Goal: Task Accomplishment & Management: Use online tool/utility

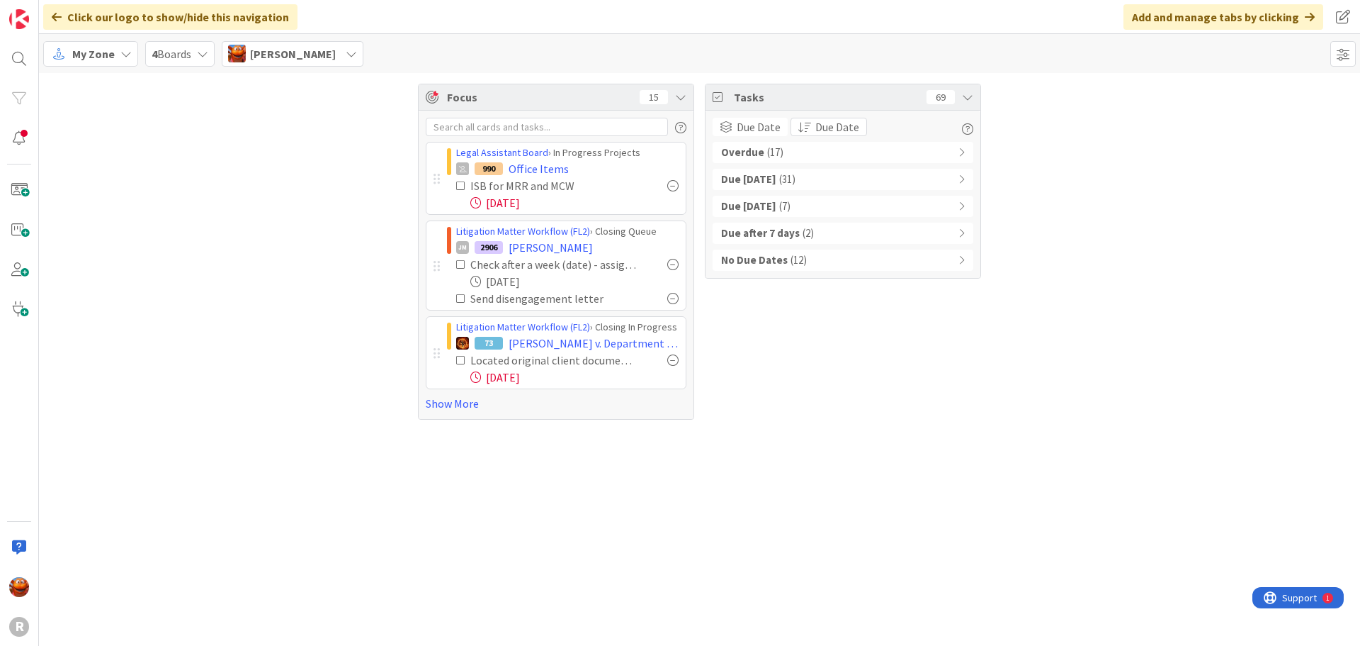
click at [90, 52] on span "My Zone" at bounding box center [93, 53] width 43 height 17
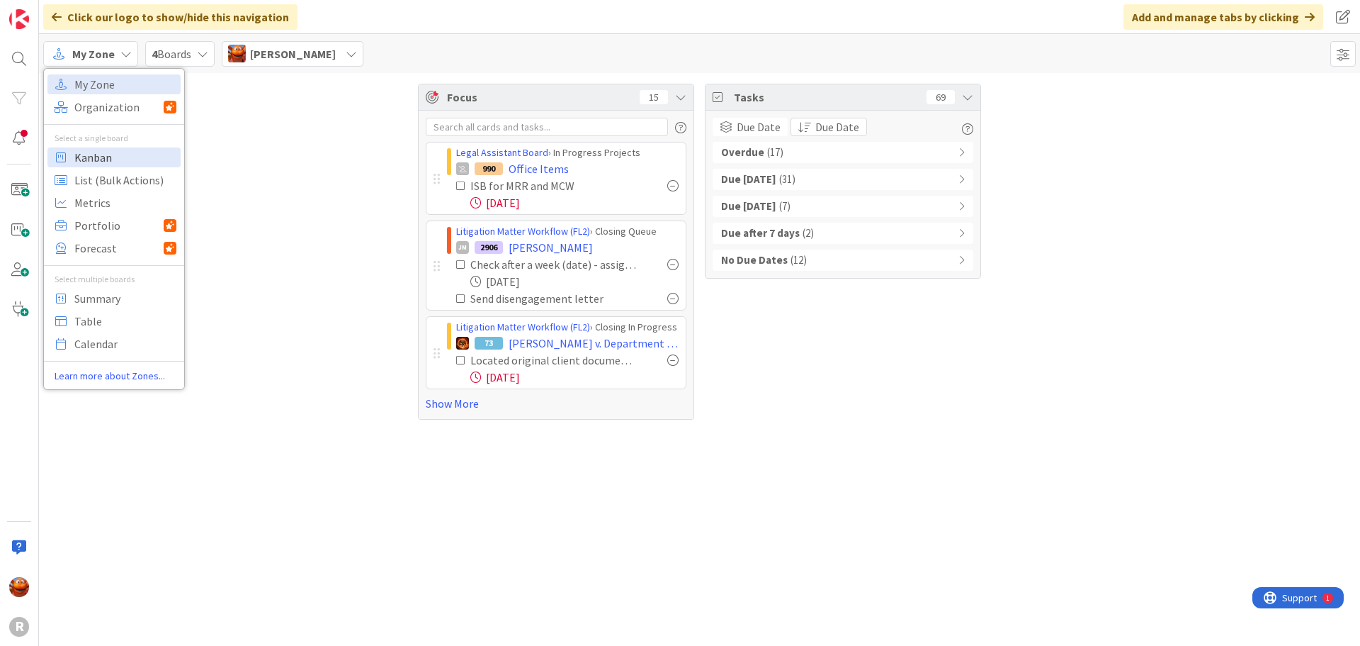
click at [79, 157] on span "Kanban" at bounding box center [125, 157] width 102 height 21
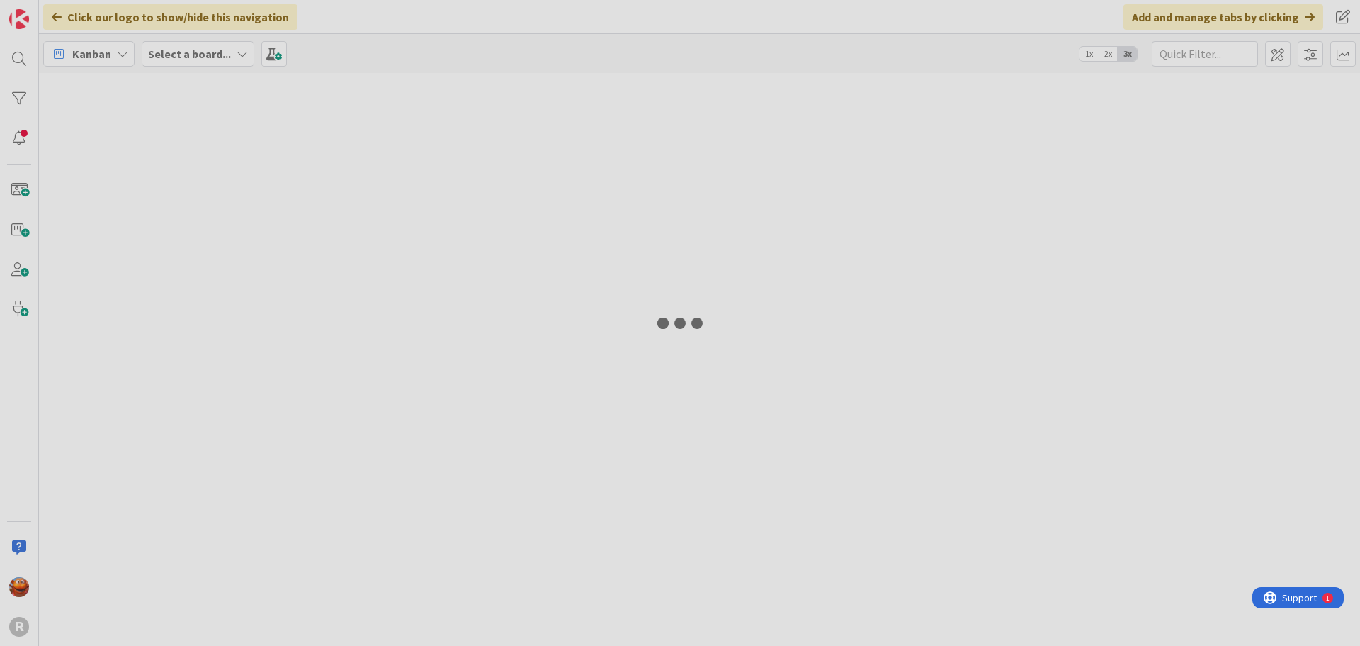
type input "[PERSON_NAME]"
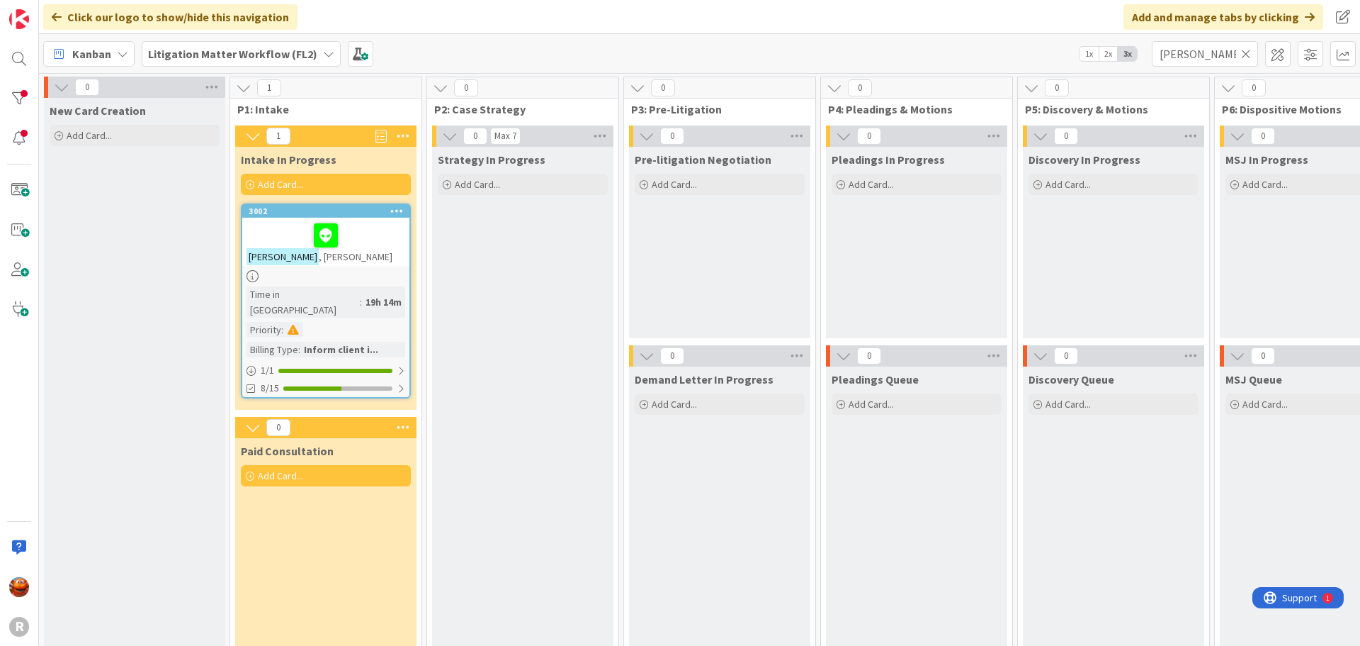
click at [372, 260] on div "[PERSON_NAME]" at bounding box center [325, 242] width 167 height 48
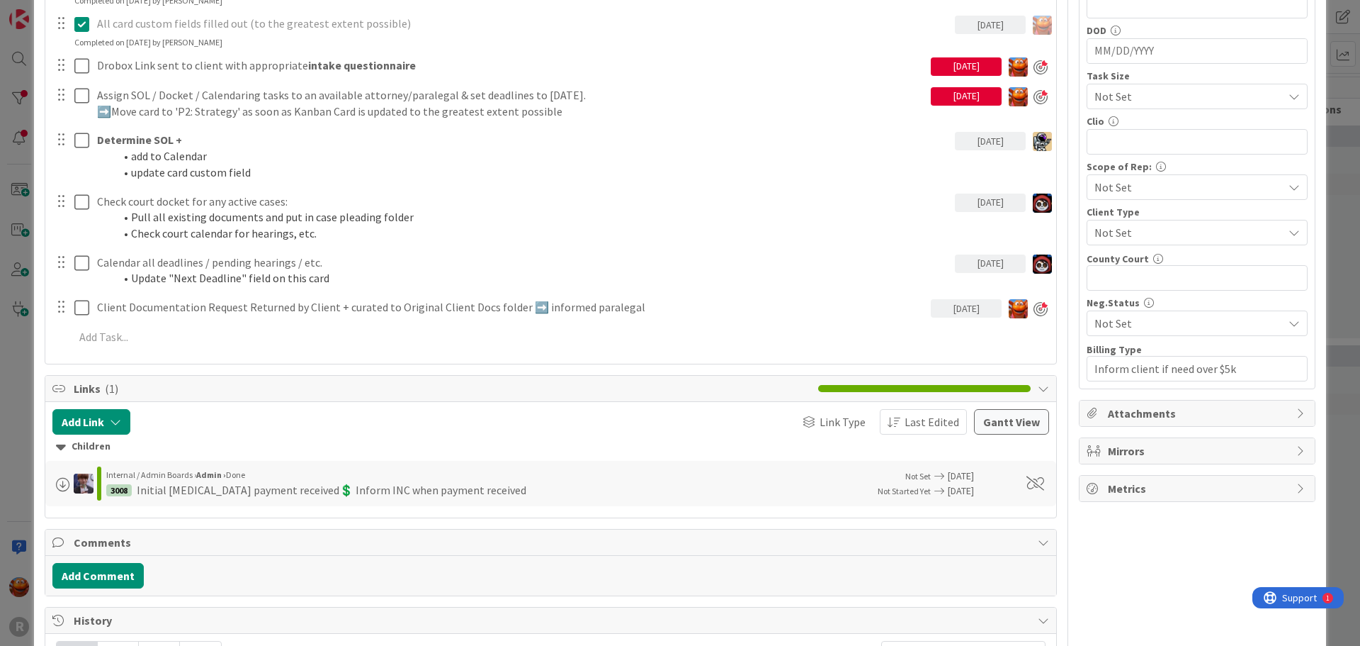
scroll to position [709, 0]
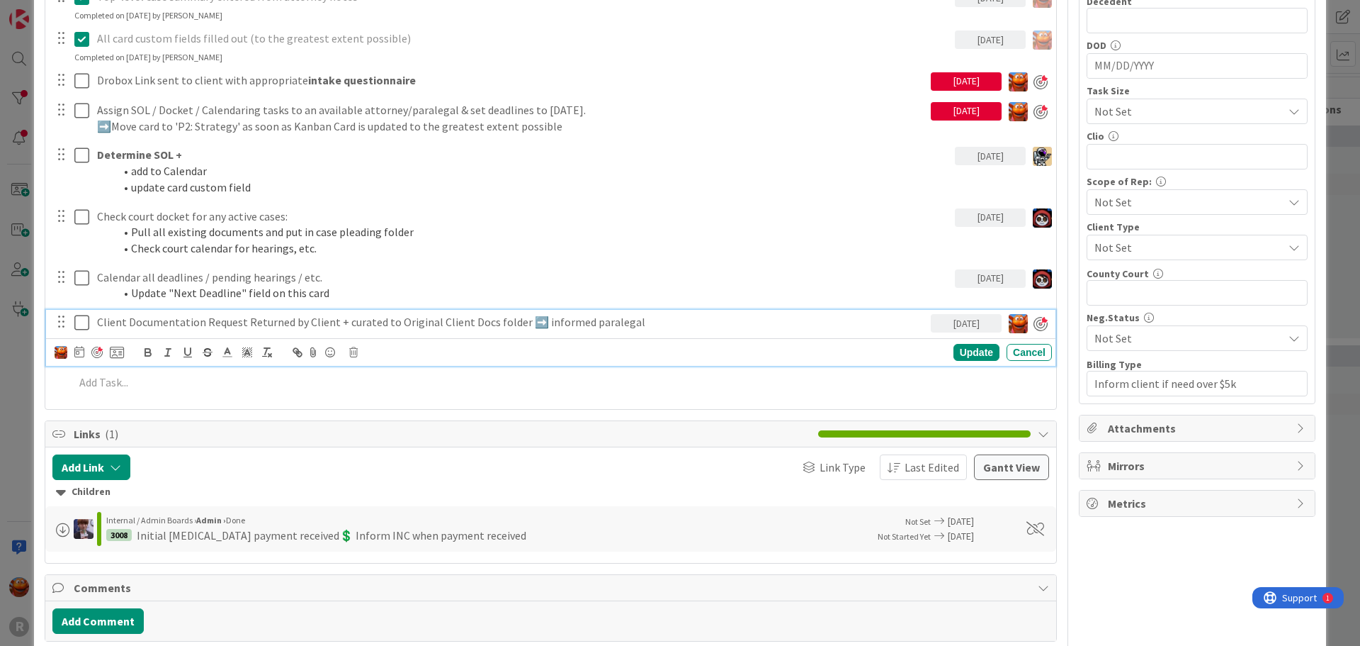
click at [150, 328] on p "Client Documentation Request Returned by Client + curated to Original Client Do…" at bounding box center [511, 322] width 828 height 16
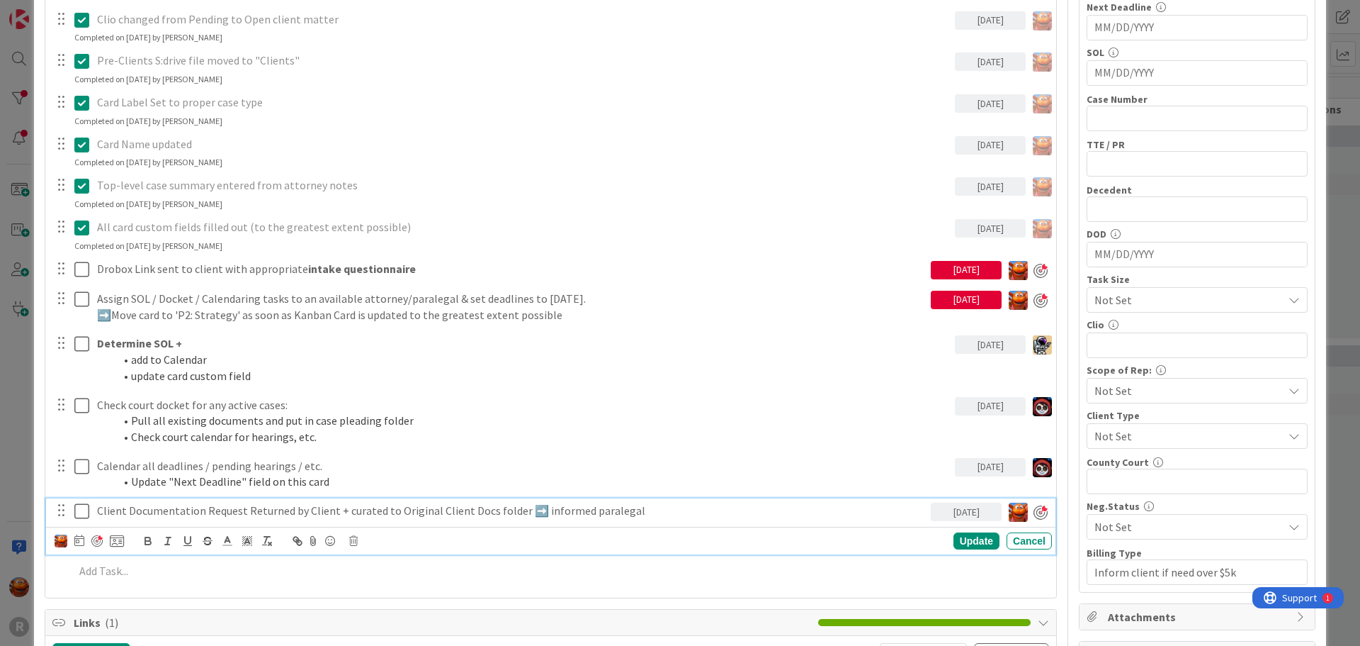
scroll to position [496, 0]
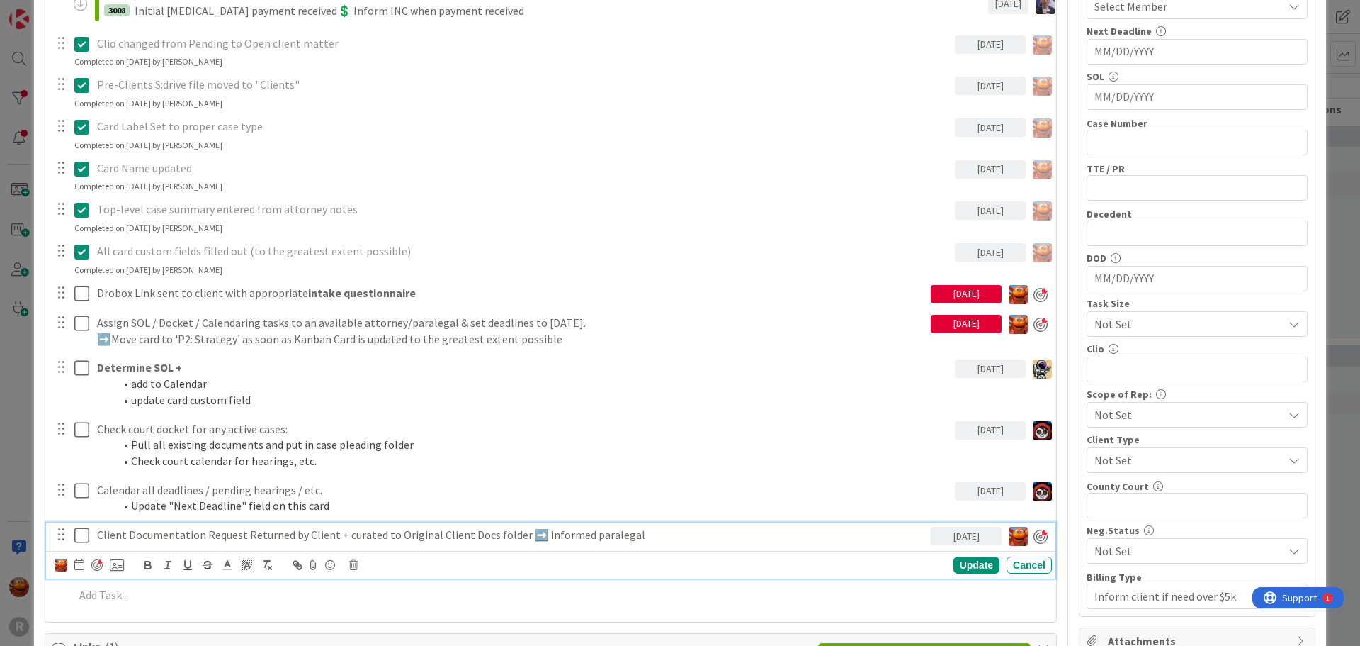
click at [597, 535] on p "Client Documentation Request Returned by Client + curated to Original Client Do…" at bounding box center [511, 534] width 828 height 16
drag, startPoint x: 8, startPoint y: 250, endPoint x: 23, endPoint y: 194, distance: 58.1
click at [8, 250] on div "ID 3002 Litigation Matter Workflow (FL2) Intake In Progress Title 13 / 128 [PER…" at bounding box center [680, 323] width 1360 height 646
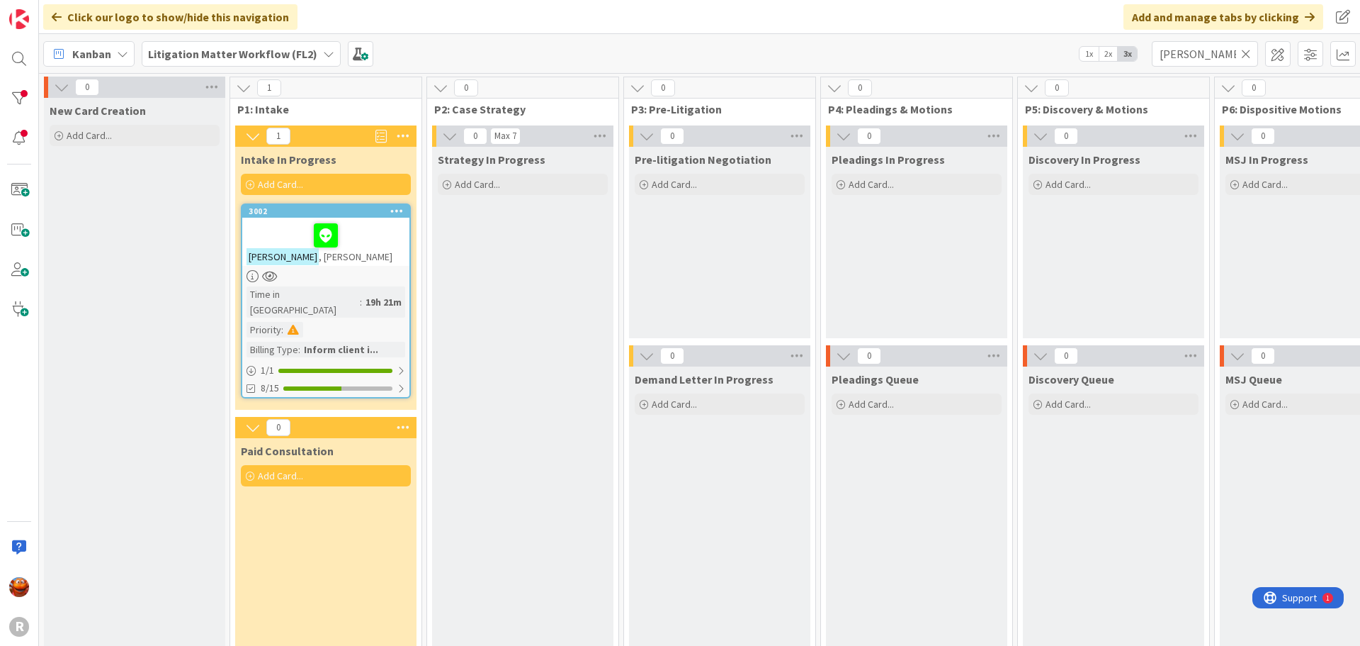
click at [67, 64] on div "Kanban" at bounding box center [88, 54] width 91 height 26
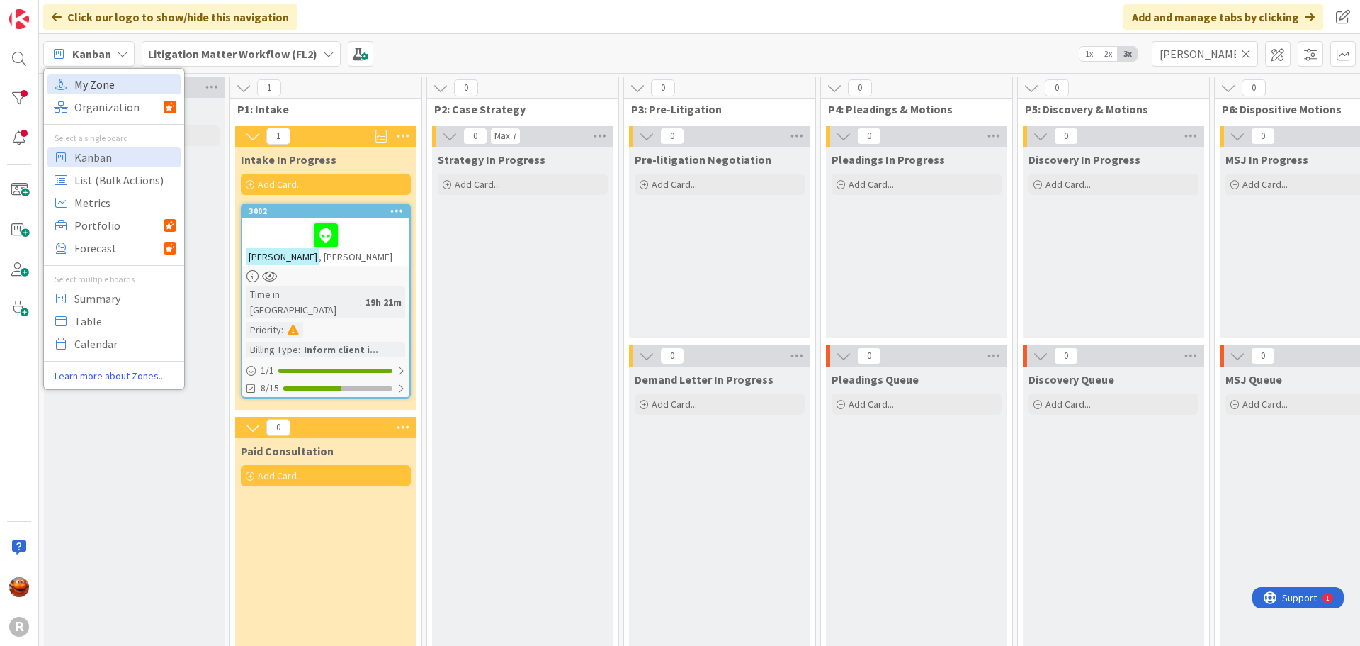
click at [82, 85] on span "My Zone" at bounding box center [125, 84] width 102 height 21
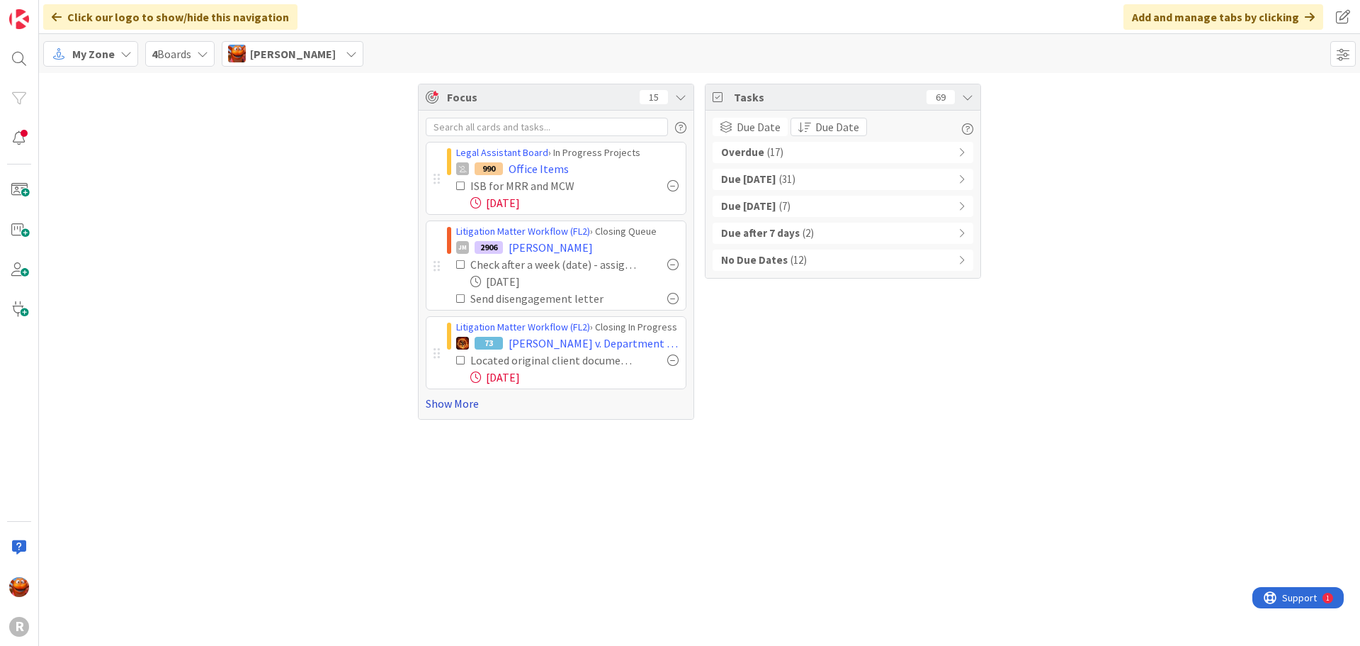
click at [465, 404] on link "Show More" at bounding box center [556, 403] width 261 height 17
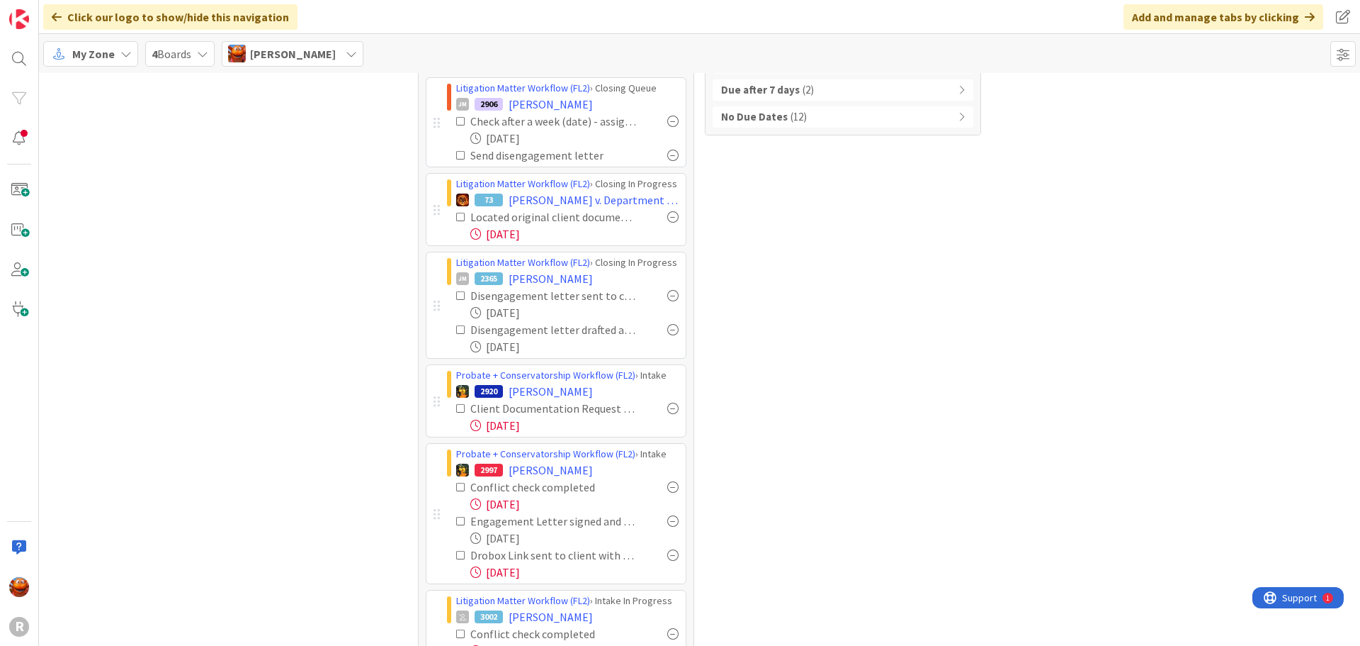
scroll to position [142, 0]
click at [509, 280] on span "[PERSON_NAME]" at bounding box center [551, 279] width 84 height 17
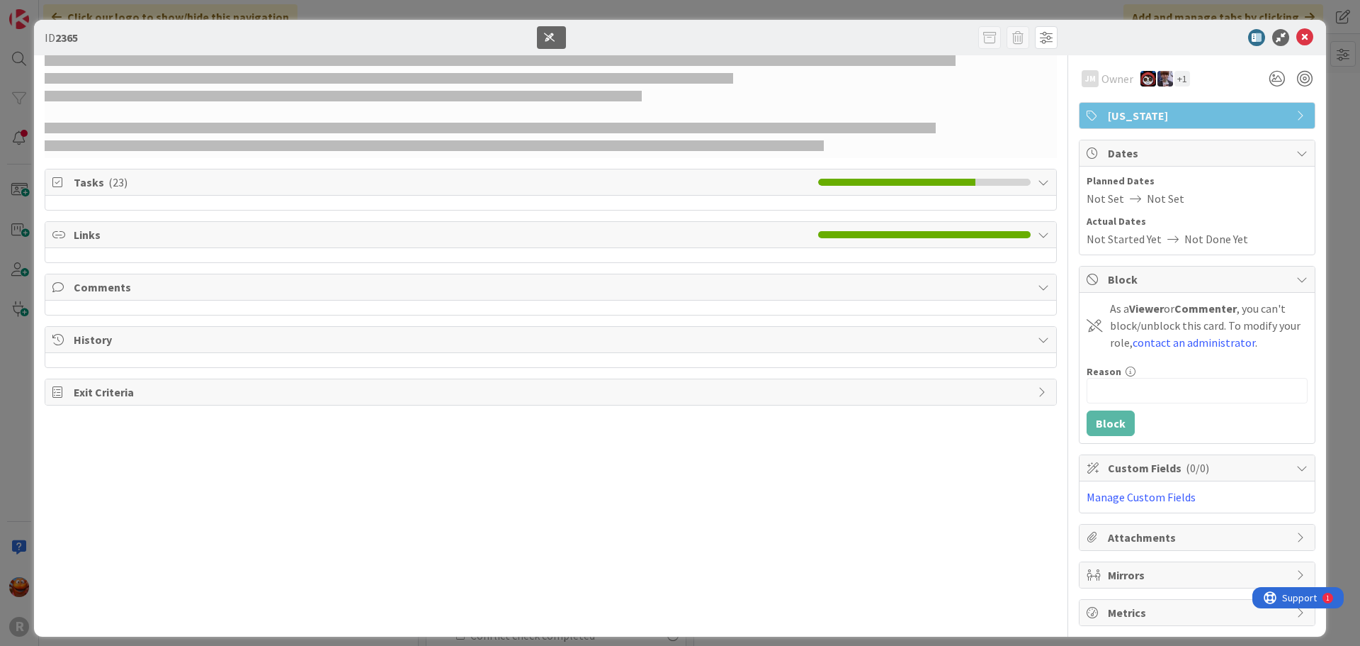
click at [745, 176] on span "Tasks ( 23 )" at bounding box center [443, 182] width 738 height 17
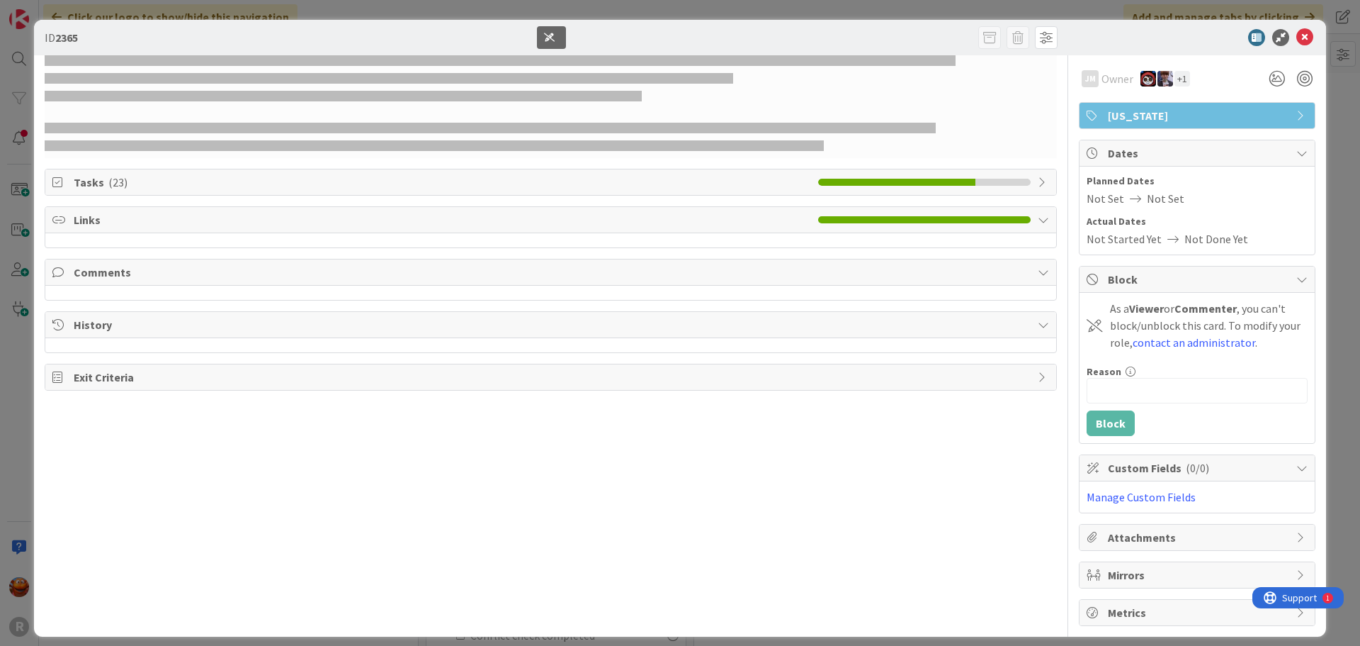
click at [745, 176] on span "Tasks ( 23 )" at bounding box center [443, 182] width 738 height 17
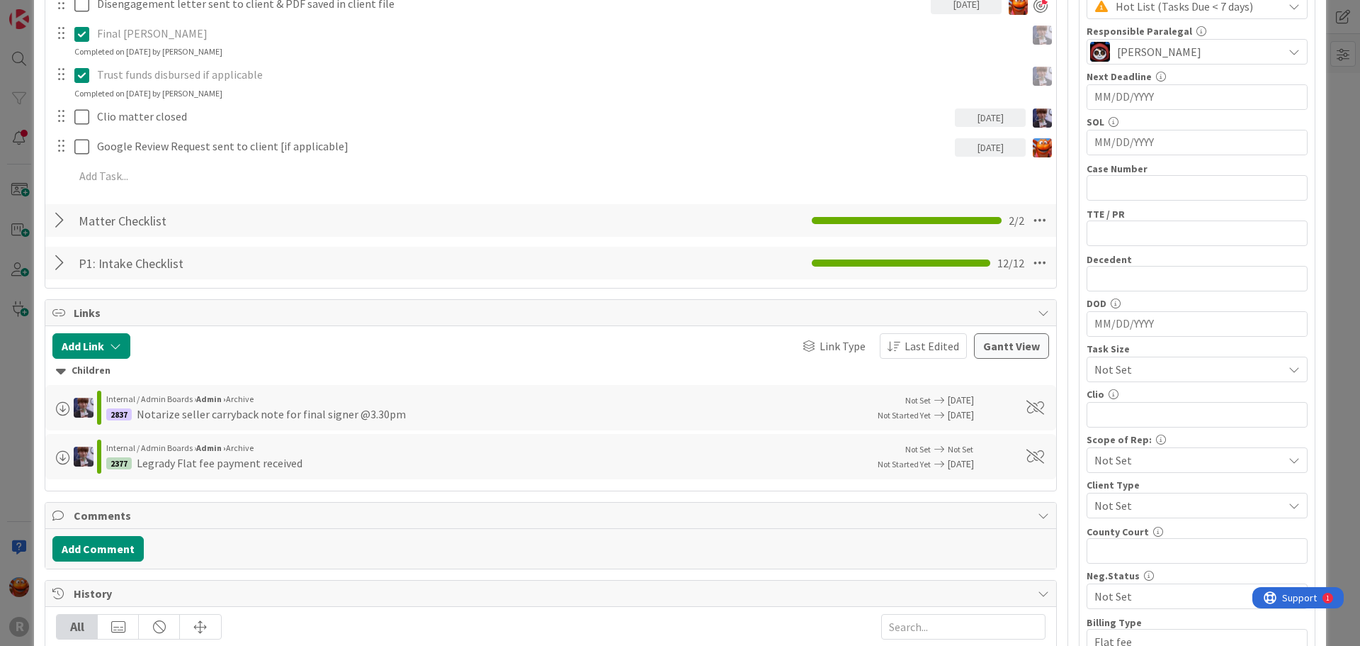
scroll to position [496, 0]
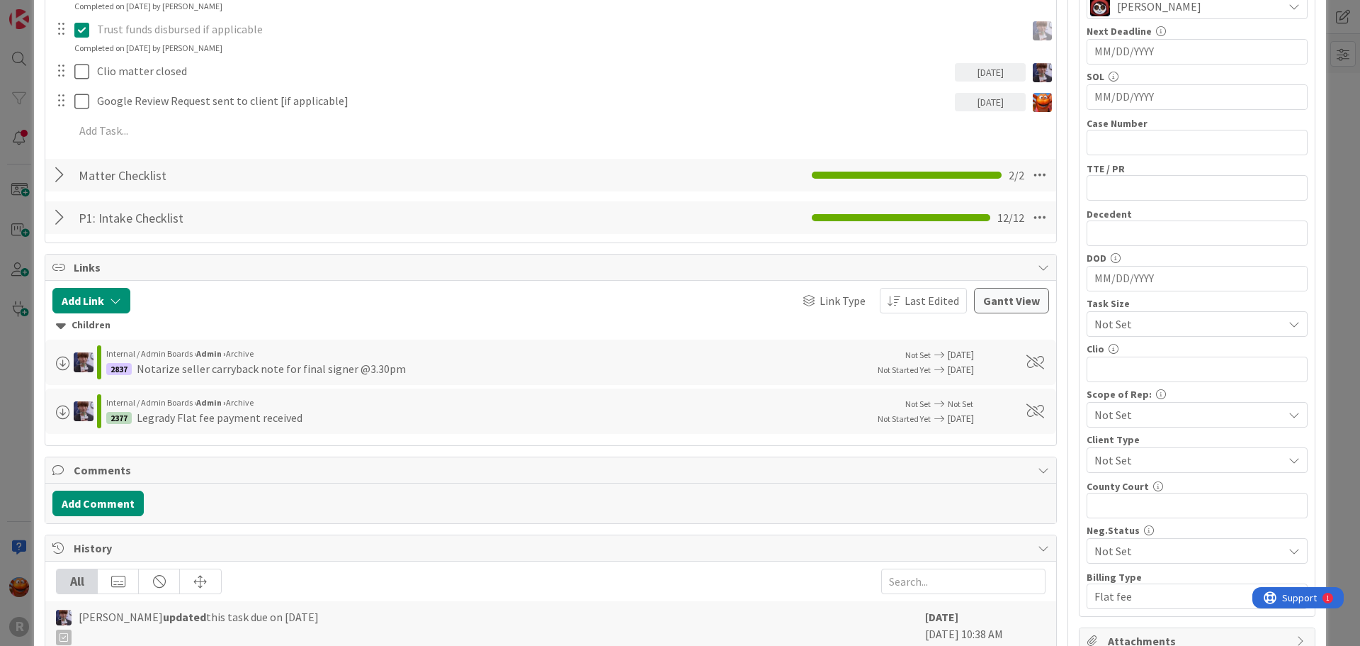
click at [62, 173] on div at bounding box center [61, 175] width 18 height 26
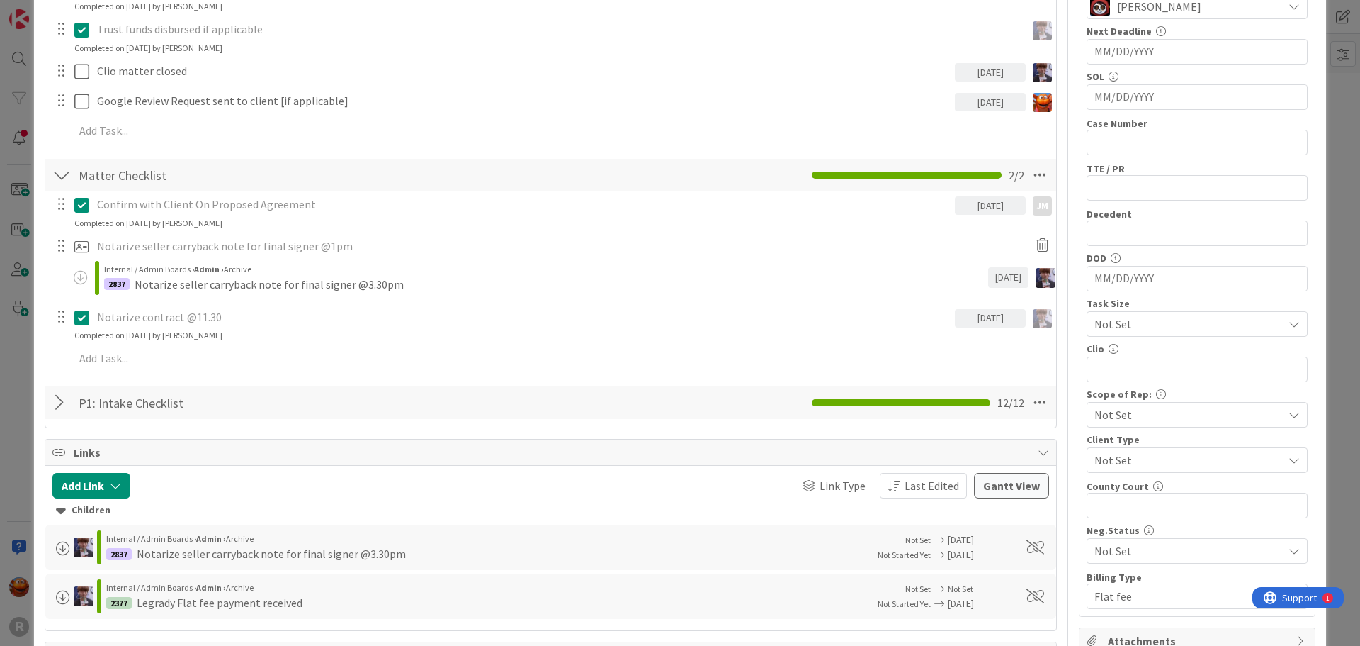
click at [62, 173] on div at bounding box center [61, 175] width 18 height 26
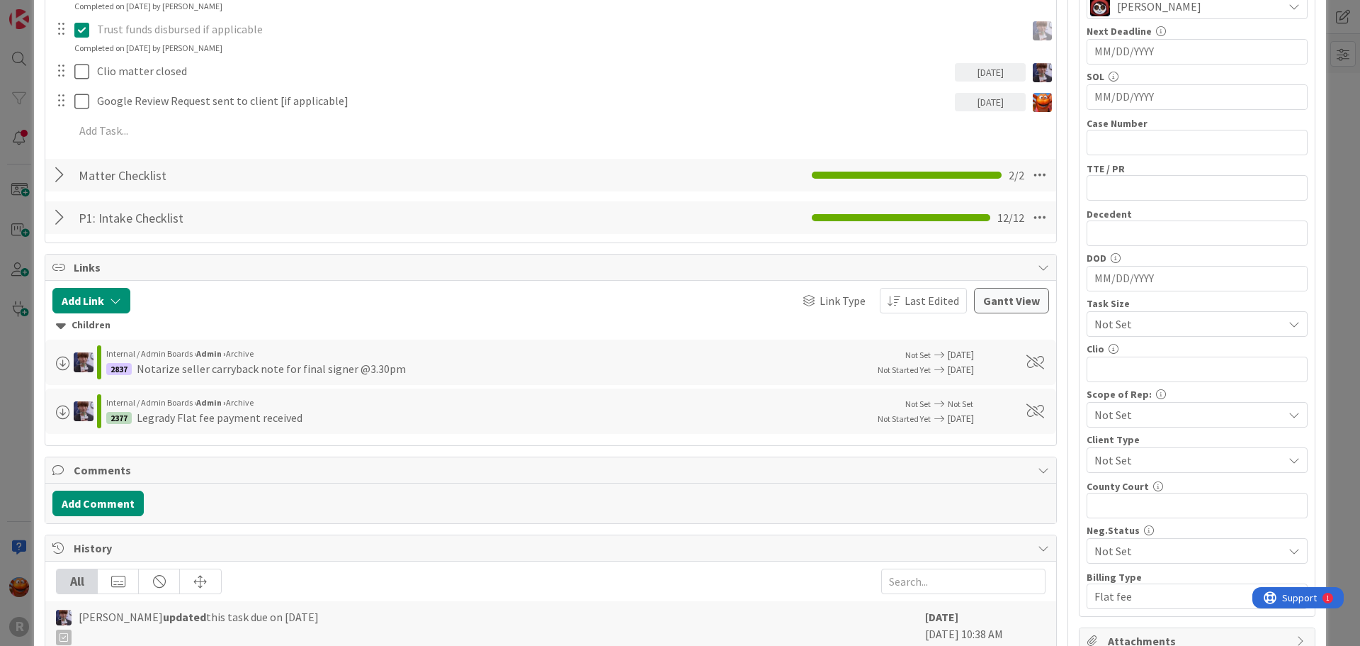
click at [57, 213] on div at bounding box center [61, 218] width 18 height 26
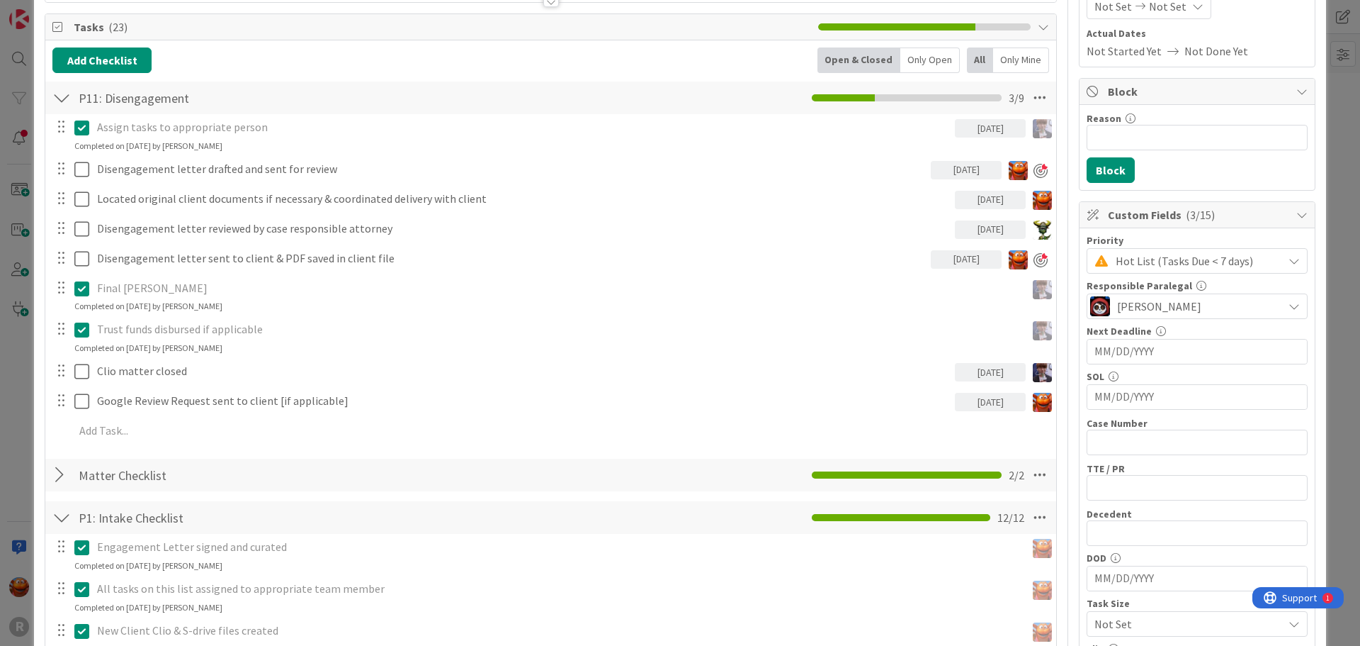
scroll to position [71, 0]
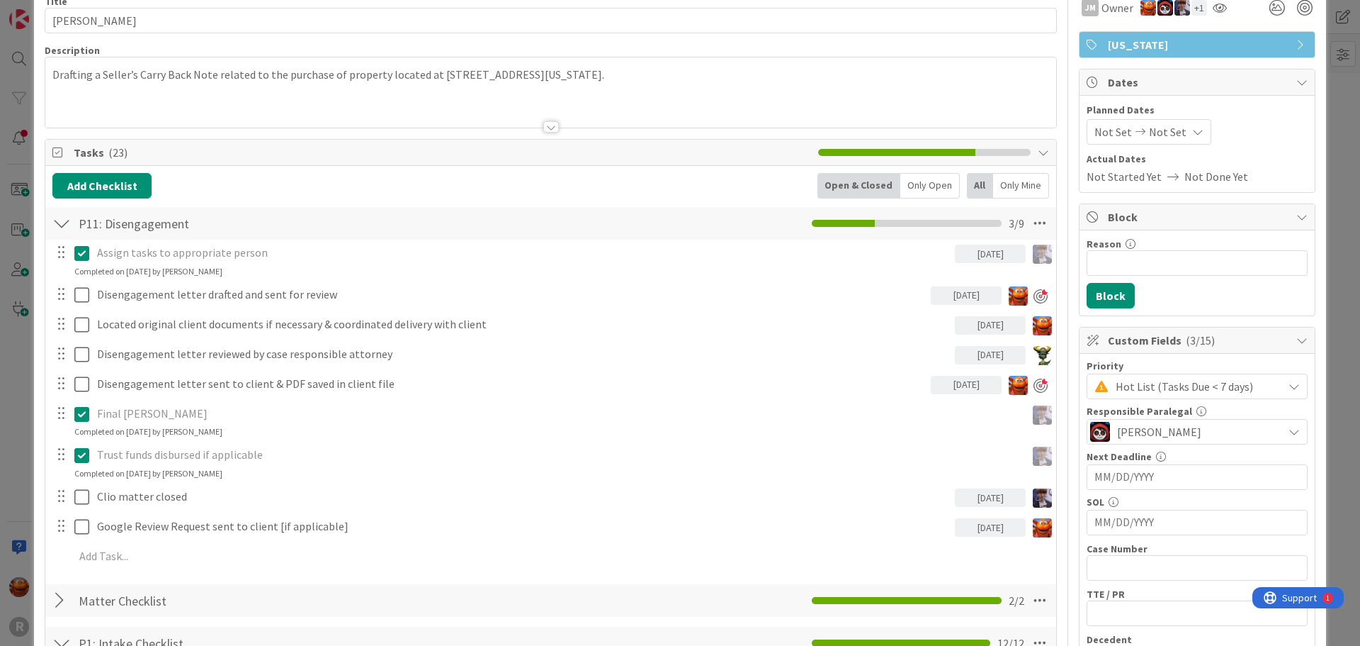
click at [20, 303] on div "ID 2365 Litigation Matter Workflow (FL2) Closing In Progress Title 16 / 128 LEG…" at bounding box center [680, 323] width 1360 height 646
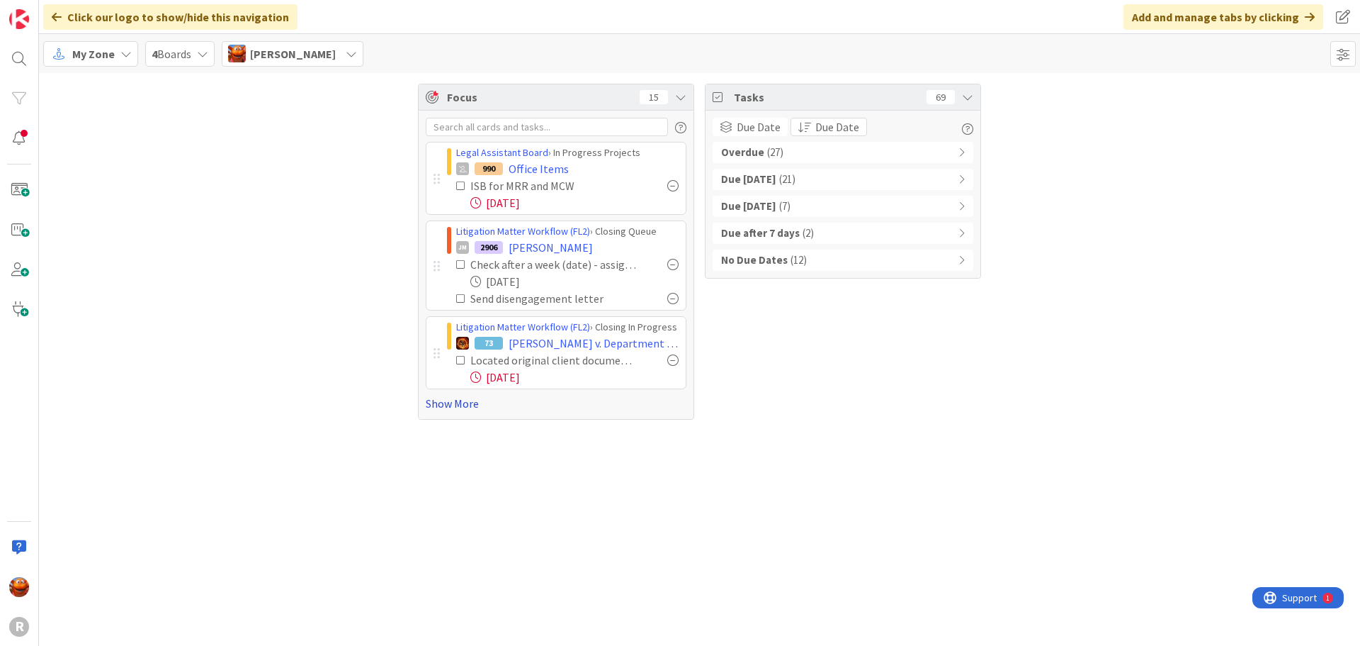
click at [446, 405] on link "Show More" at bounding box center [556, 403] width 261 height 17
